Goal: Information Seeking & Learning: Learn about a topic

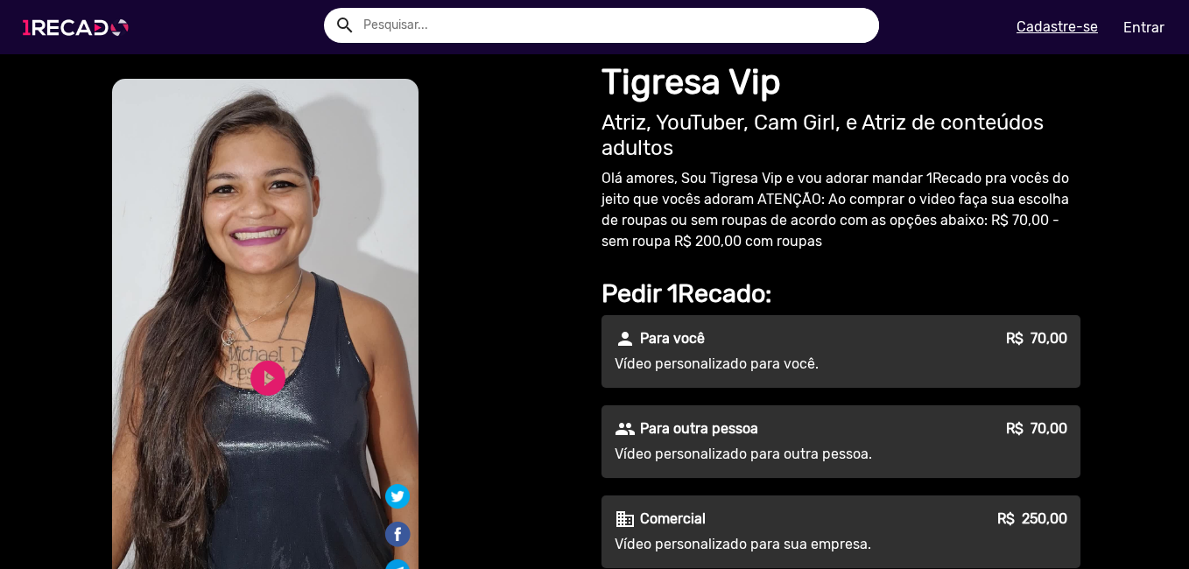
click at [84, 18] on img at bounding box center [79, 27] width 132 height 74
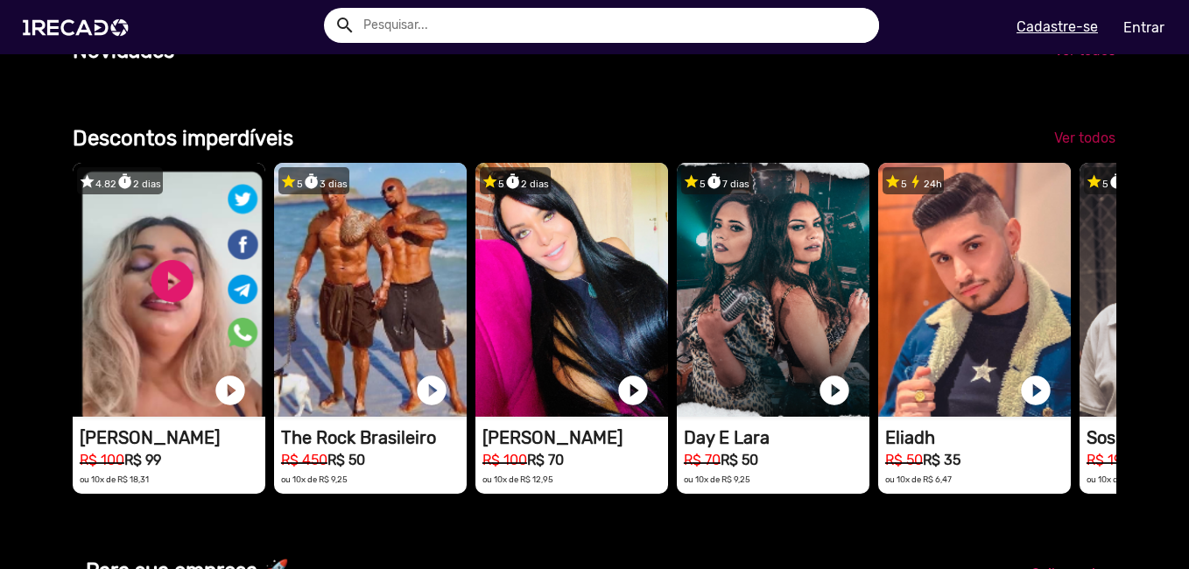
click at [1054, 146] on span "Ver todos" at bounding box center [1084, 138] width 61 height 17
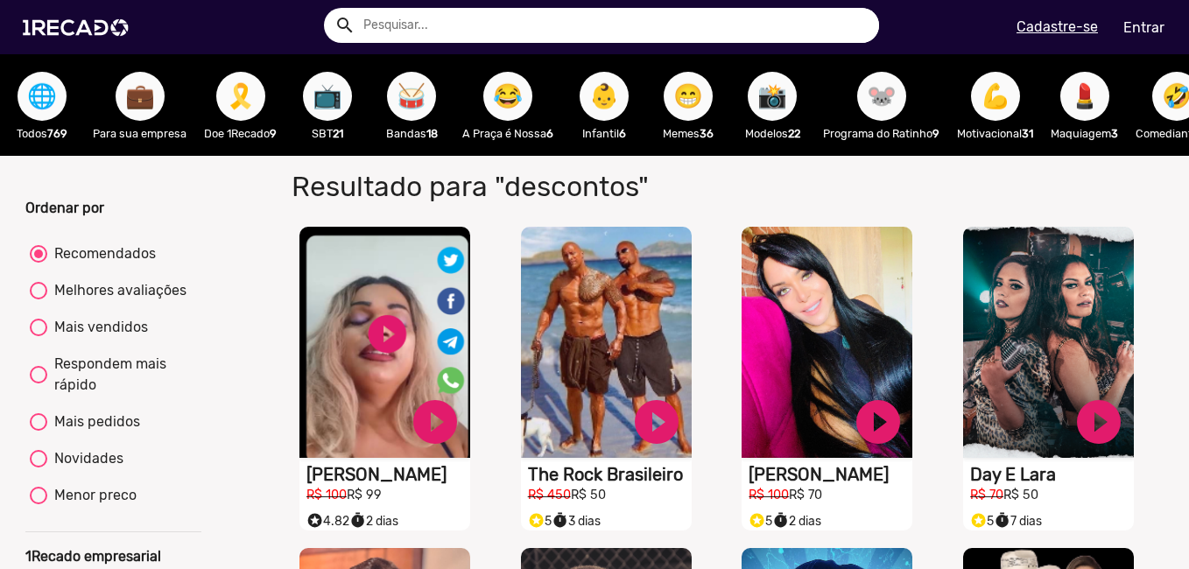
click at [44, 299] on div at bounding box center [39, 291] width 18 height 18
click at [39, 300] on input "Melhores avaliações" at bounding box center [38, 299] width 1 height 1
radio input "true"
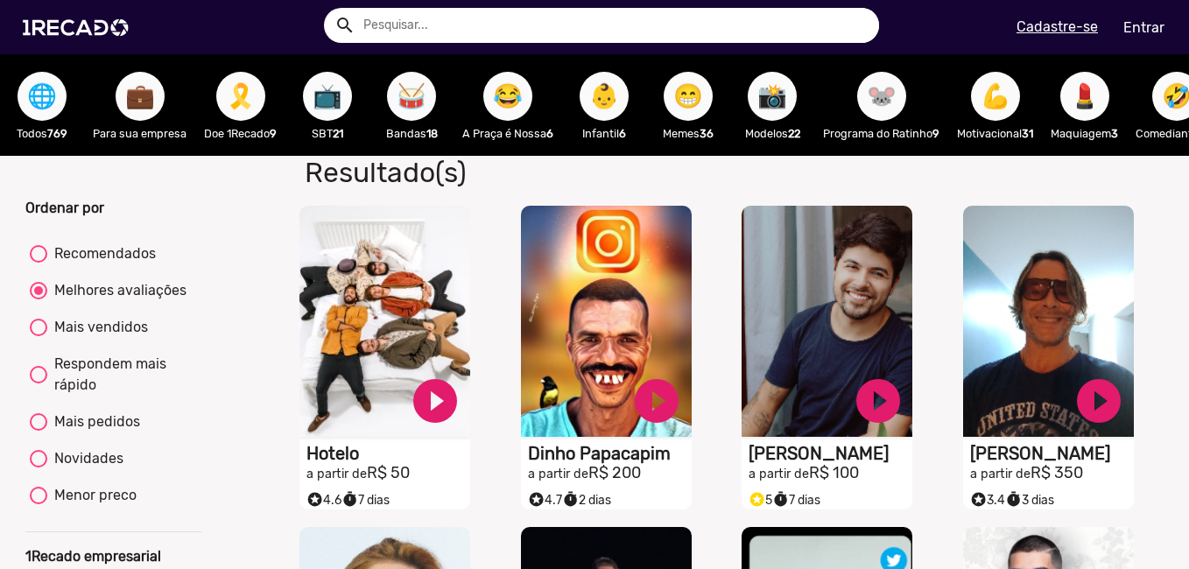
click at [40, 336] on div at bounding box center [39, 328] width 18 height 18
click at [39, 336] on input "Mais vendidos" at bounding box center [38, 336] width 1 height 1
radio input "true"
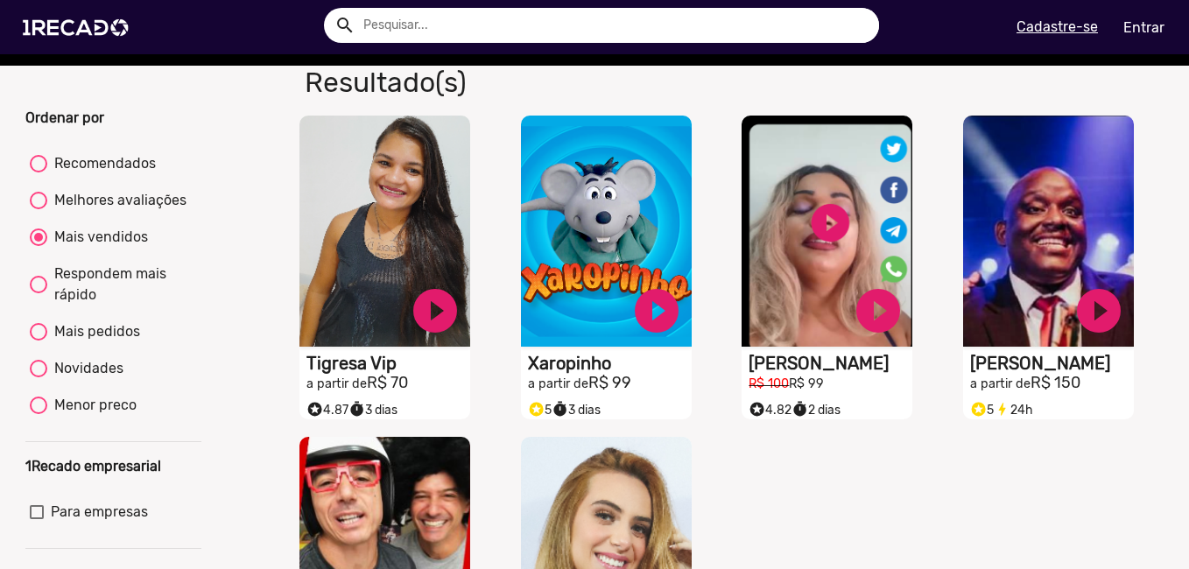
scroll to position [88, 0]
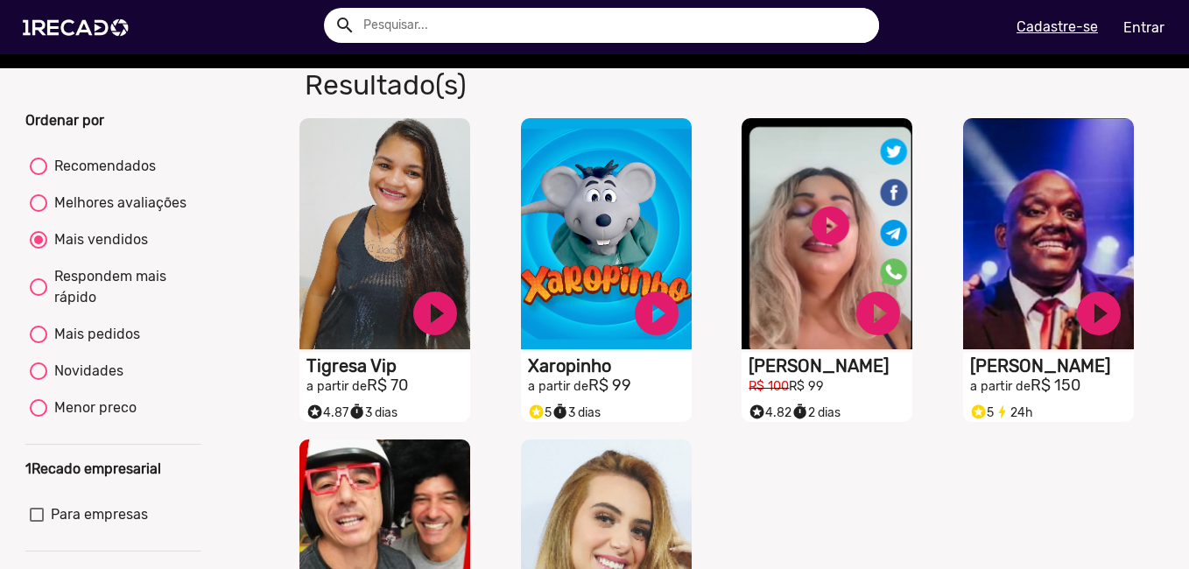
click at [49, 288] on div "Respondem mais rápido" at bounding box center [122, 287] width 150 height 42
click at [39, 296] on input "Respondem mais rápido" at bounding box center [38, 296] width 1 height 1
radio input "true"
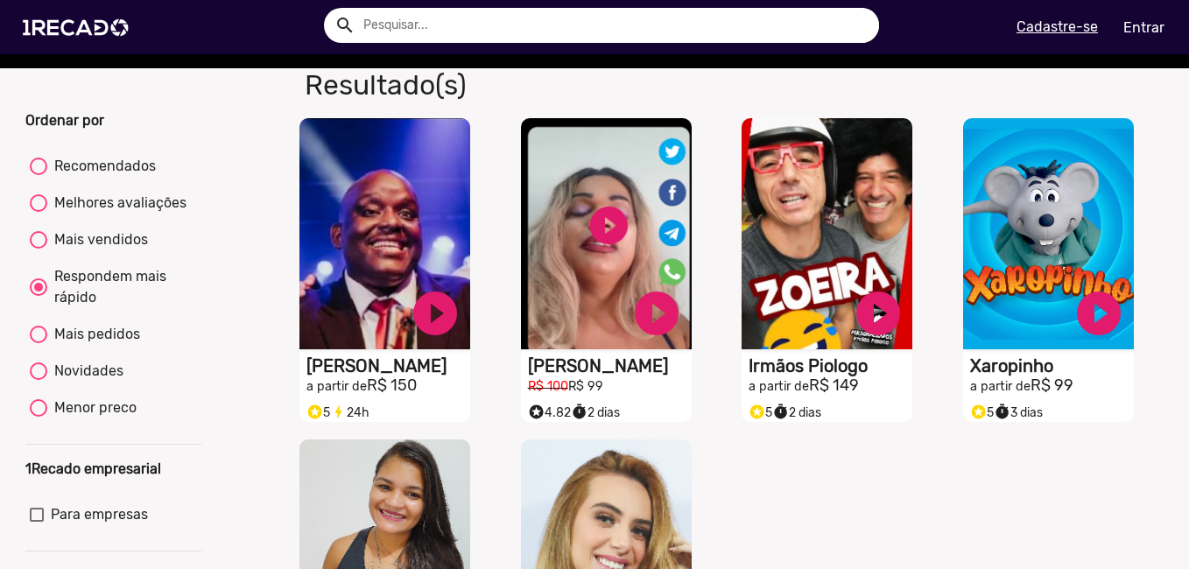
click at [59, 184] on mat-radio-button "Recomendados" at bounding box center [113, 170] width 167 height 28
click at [61, 166] on mat-radio-group "Recomendados Melhores avaliações Mais vendidos Respondem mais rápido Mais pedid…" at bounding box center [113, 290] width 176 height 278
click at [59, 177] on div "Recomendados" at bounding box center [101, 166] width 109 height 21
click at [39, 176] on input "Recomendados" at bounding box center [38, 175] width 1 height 1
radio input "true"
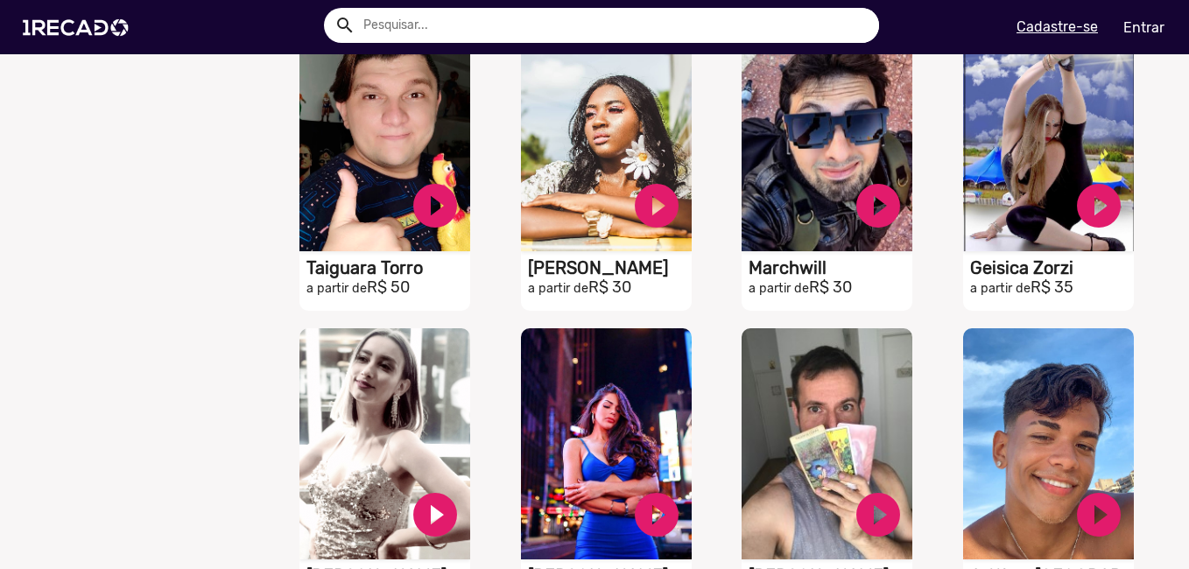
scroll to position [2802, 0]
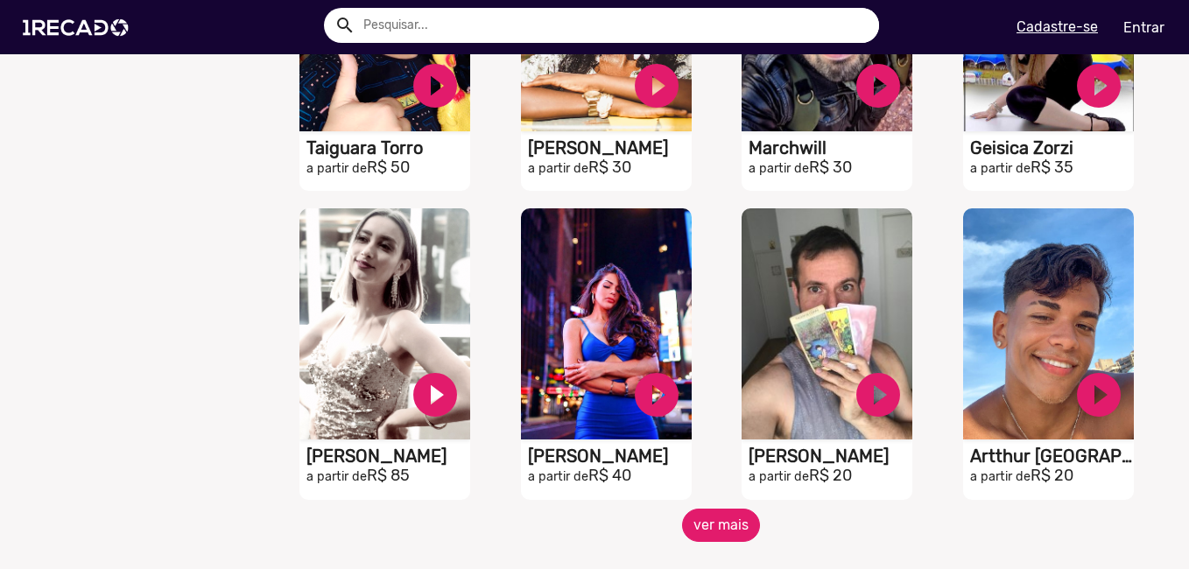
click at [703, 542] on button "ver mais" at bounding box center [721, 525] width 78 height 33
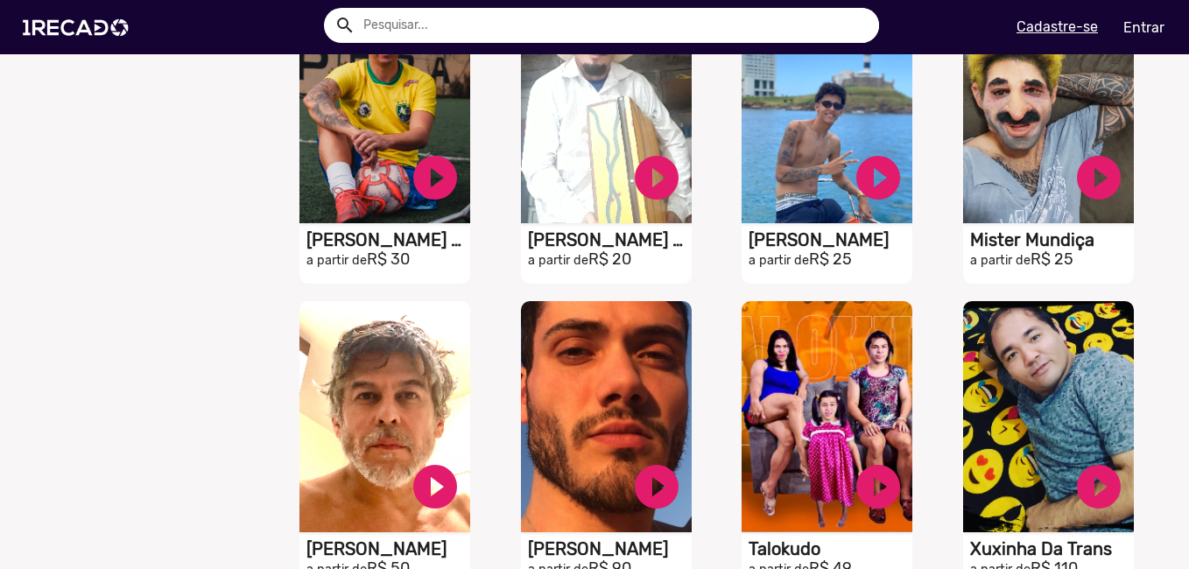
scroll to position [3853, 0]
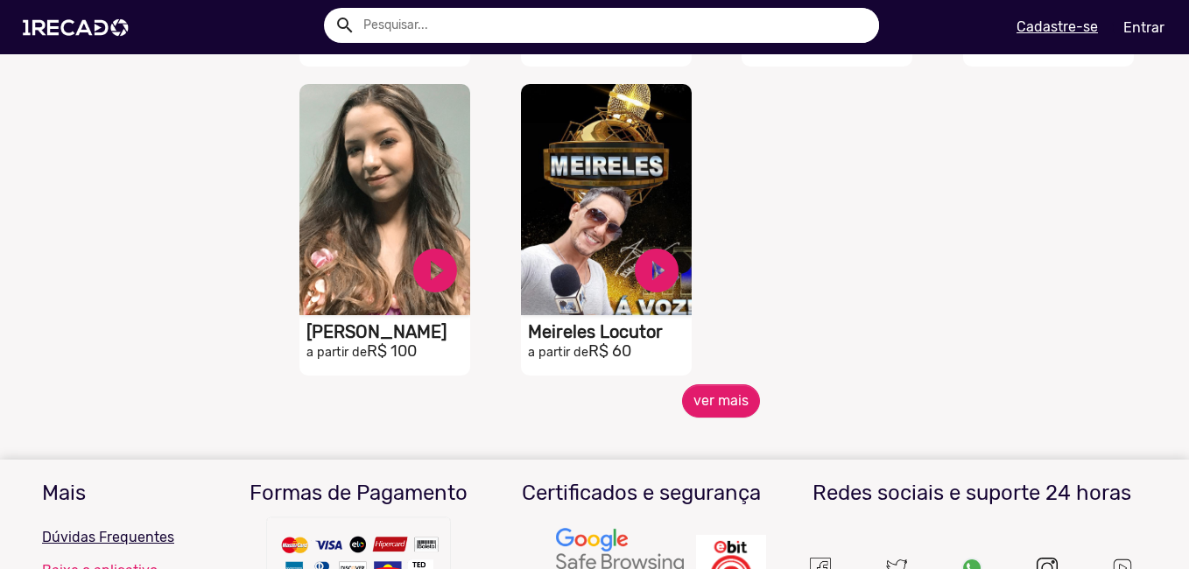
click at [712, 434] on mat-sidenav-content "🌐 Todos 769 💼 Para sua empresa 🎗️ Doe 1Recado 9 📺 SBT 21 🥁 Bandas 18 😂 A Praça …" at bounding box center [594, 284] width 1189 height 569
click at [748, 414] on button "ver mais" at bounding box center [721, 400] width 78 height 33
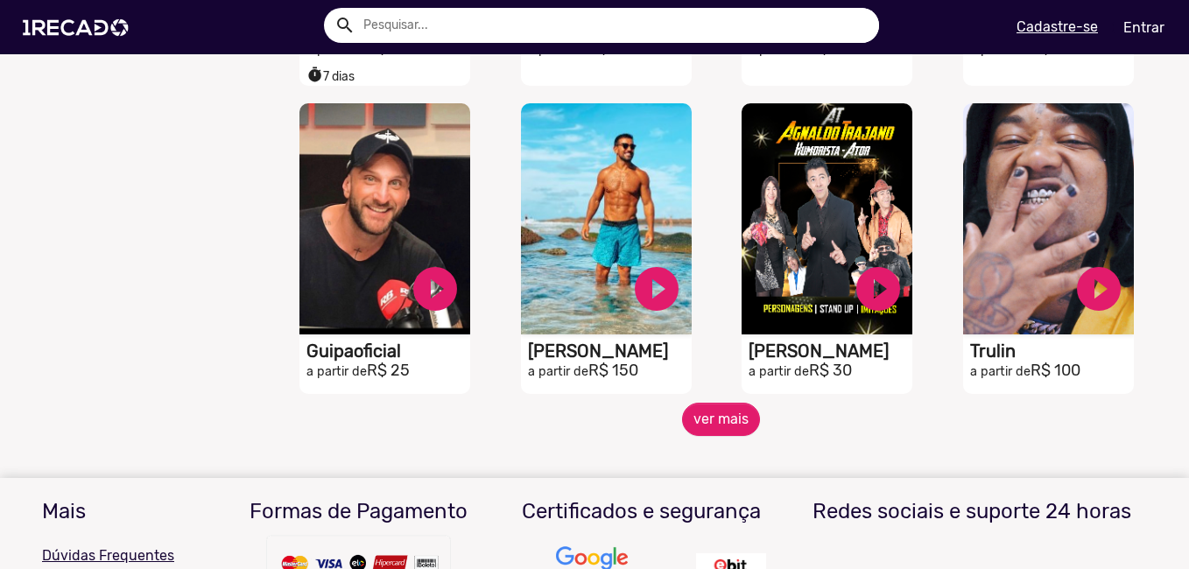
scroll to position [4466, 0]
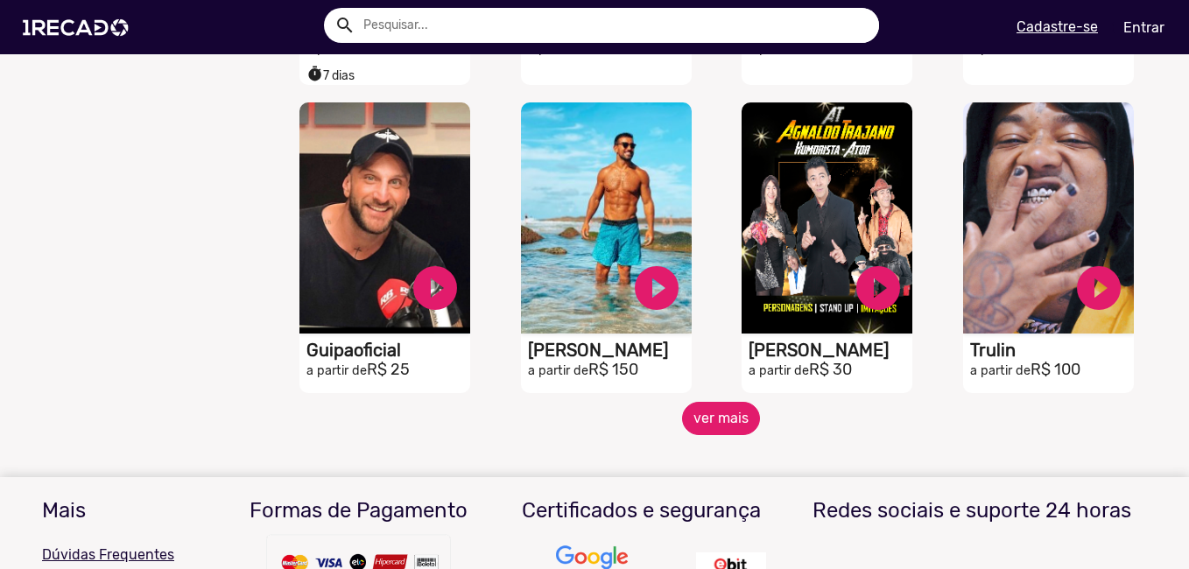
click at [728, 435] on button "ver mais" at bounding box center [721, 418] width 78 height 33
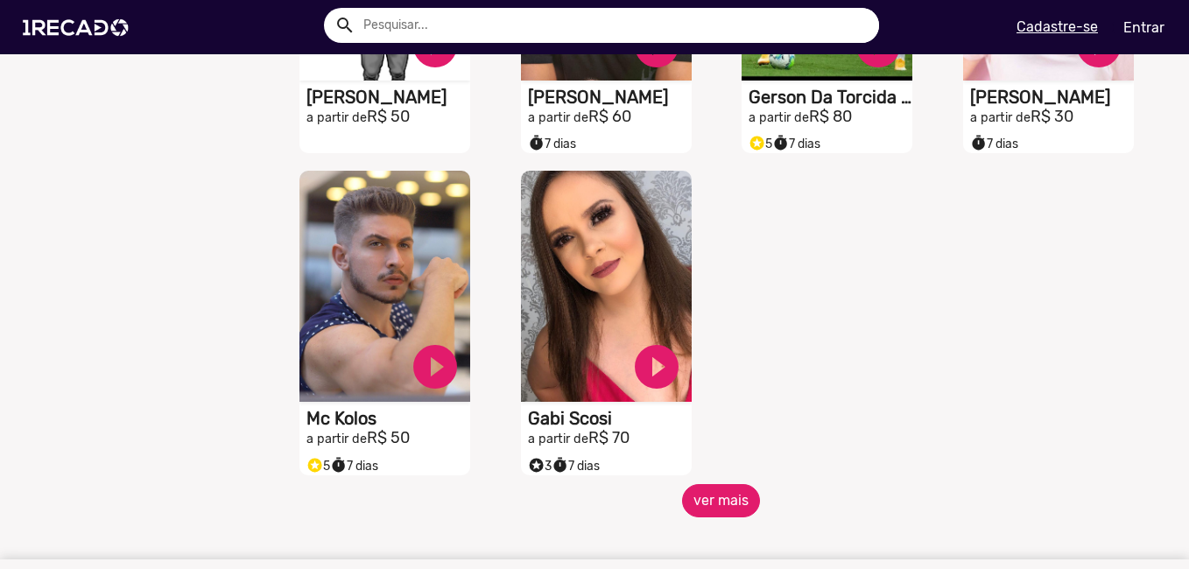
scroll to position [5429, 0]
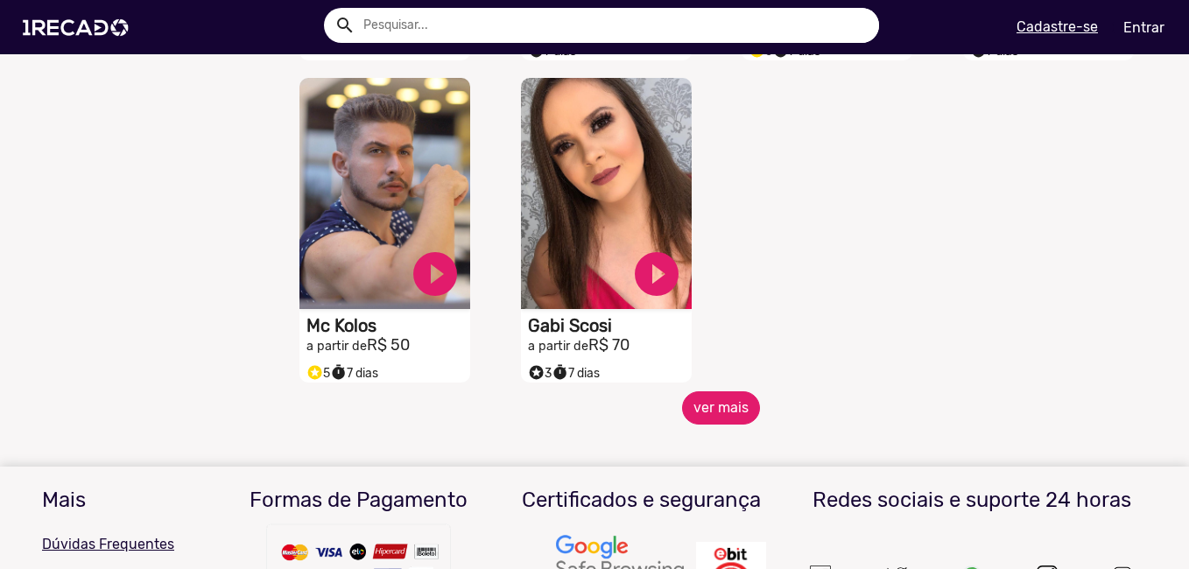
click at [728, 419] on button "ver mais" at bounding box center [721, 407] width 78 height 33
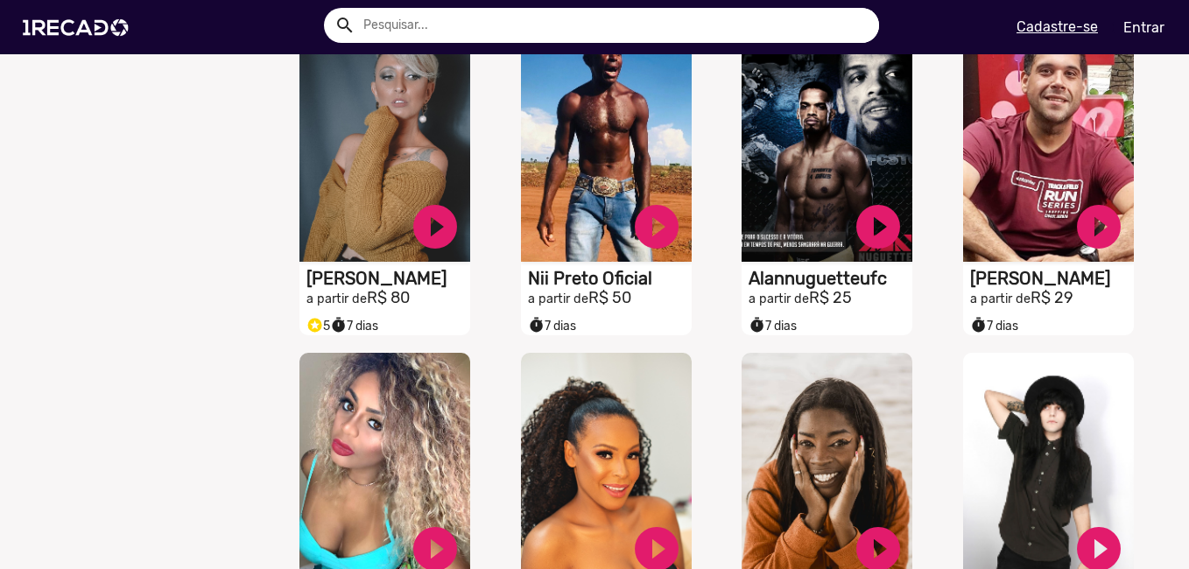
scroll to position [6130, 0]
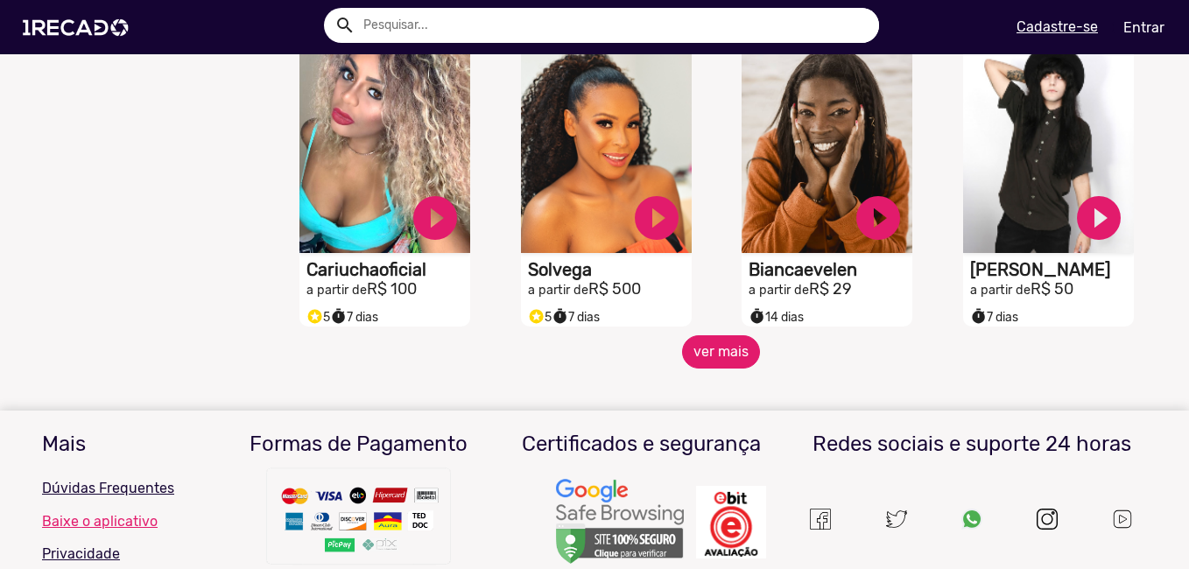
click at [729, 369] on button "ver mais" at bounding box center [721, 351] width 78 height 33
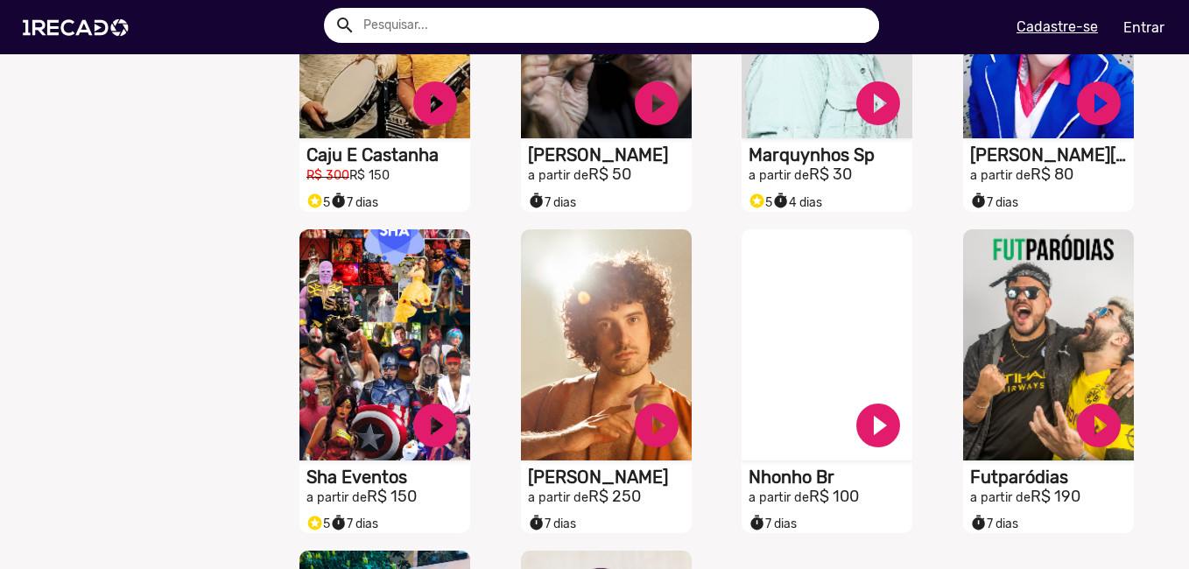
scroll to position [6918, 0]
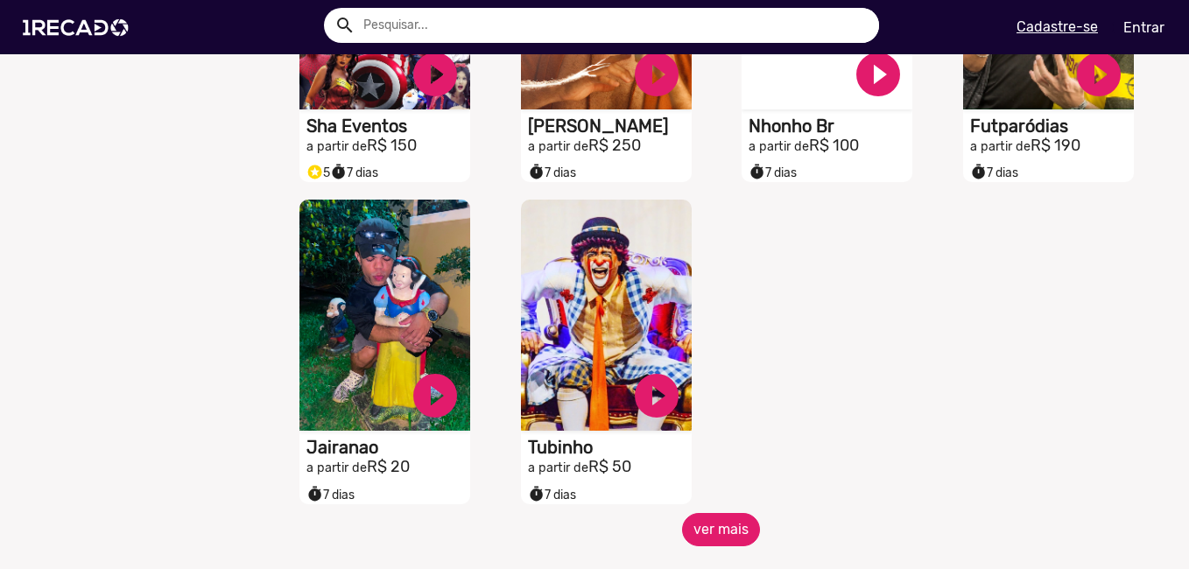
click at [697, 539] on button "ver mais" at bounding box center [721, 529] width 78 height 33
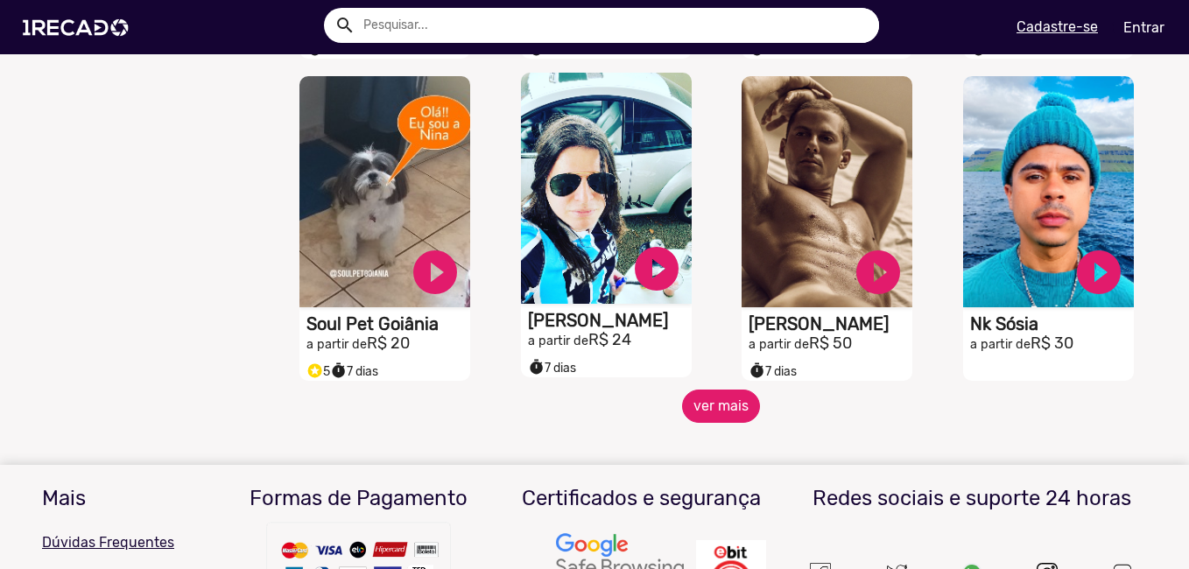
scroll to position [7706, 0]
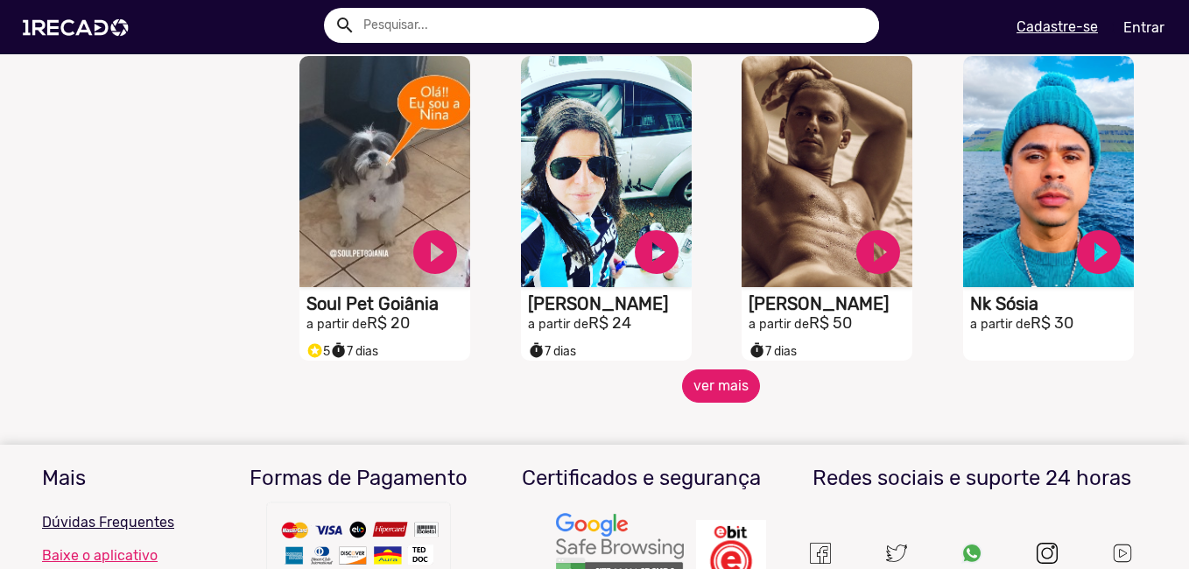
click at [713, 391] on button "ver mais" at bounding box center [721, 386] width 78 height 33
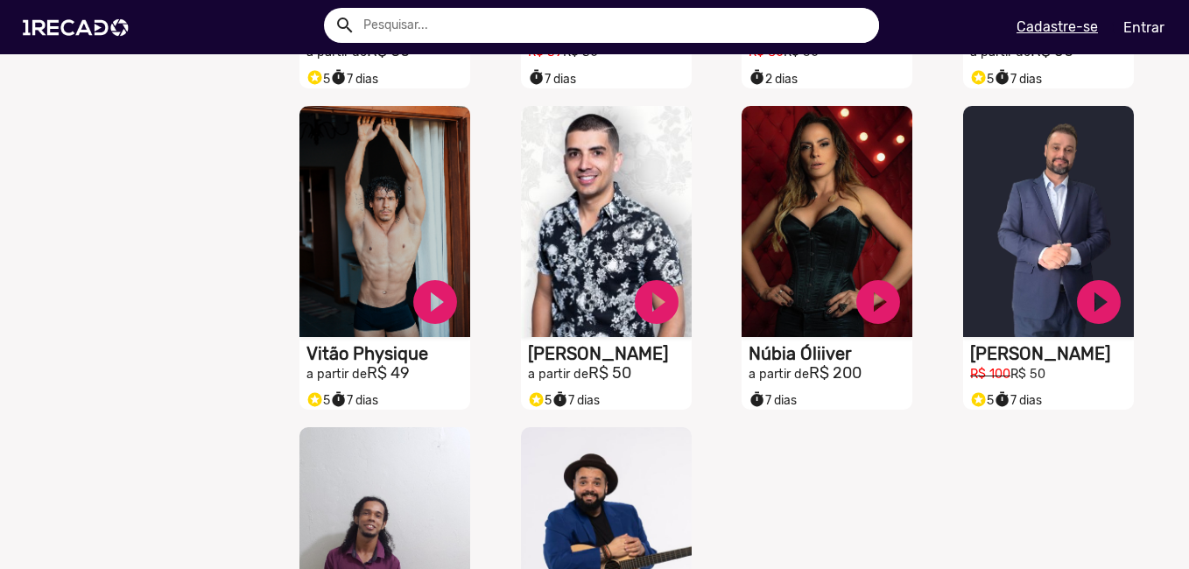
scroll to position [8319, 0]
